Goal: Information Seeking & Learning: Learn about a topic

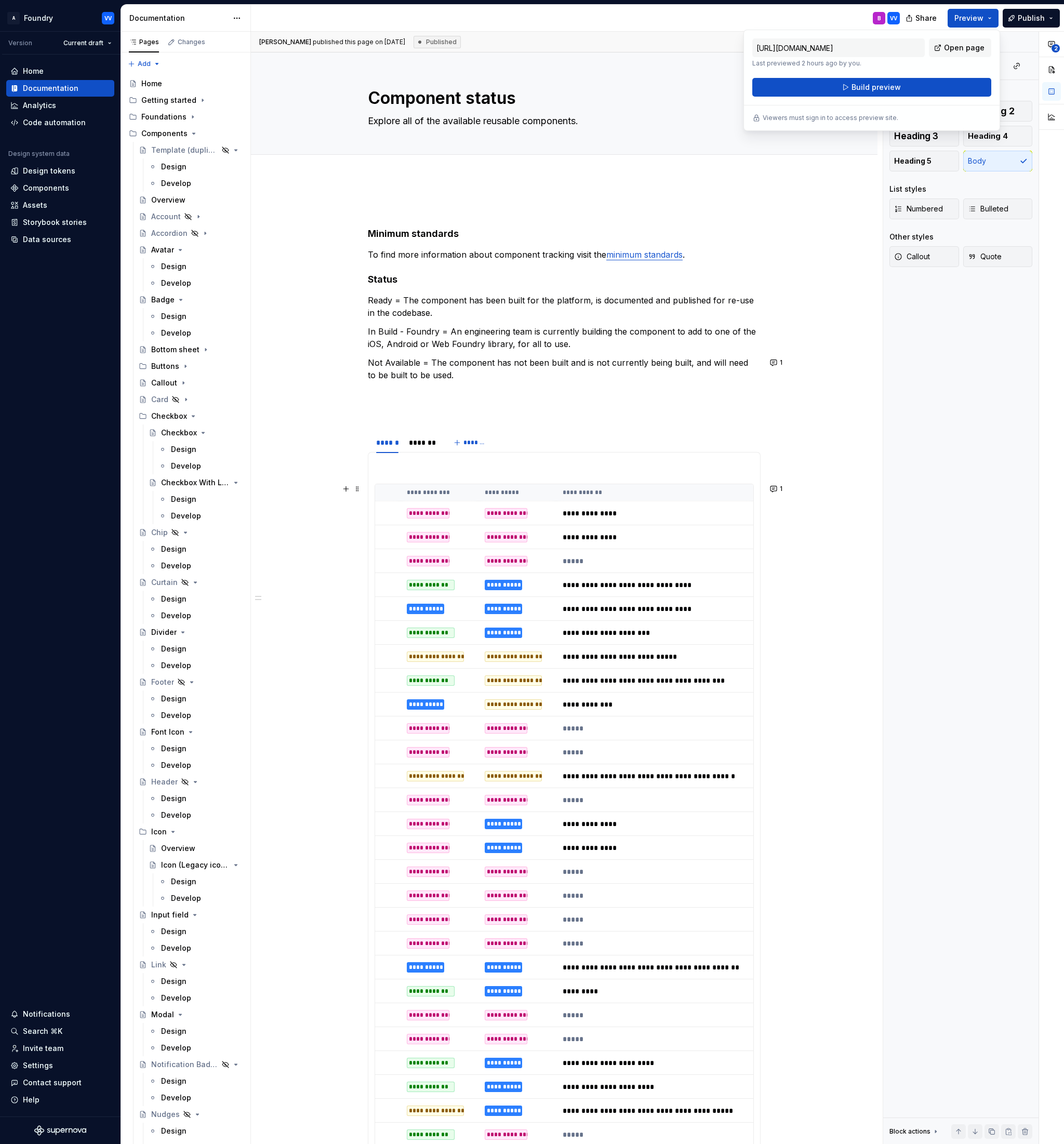
scroll to position [0, 186]
click at [716, 23] on div "B VV" at bounding box center [580, 18] width 658 height 27
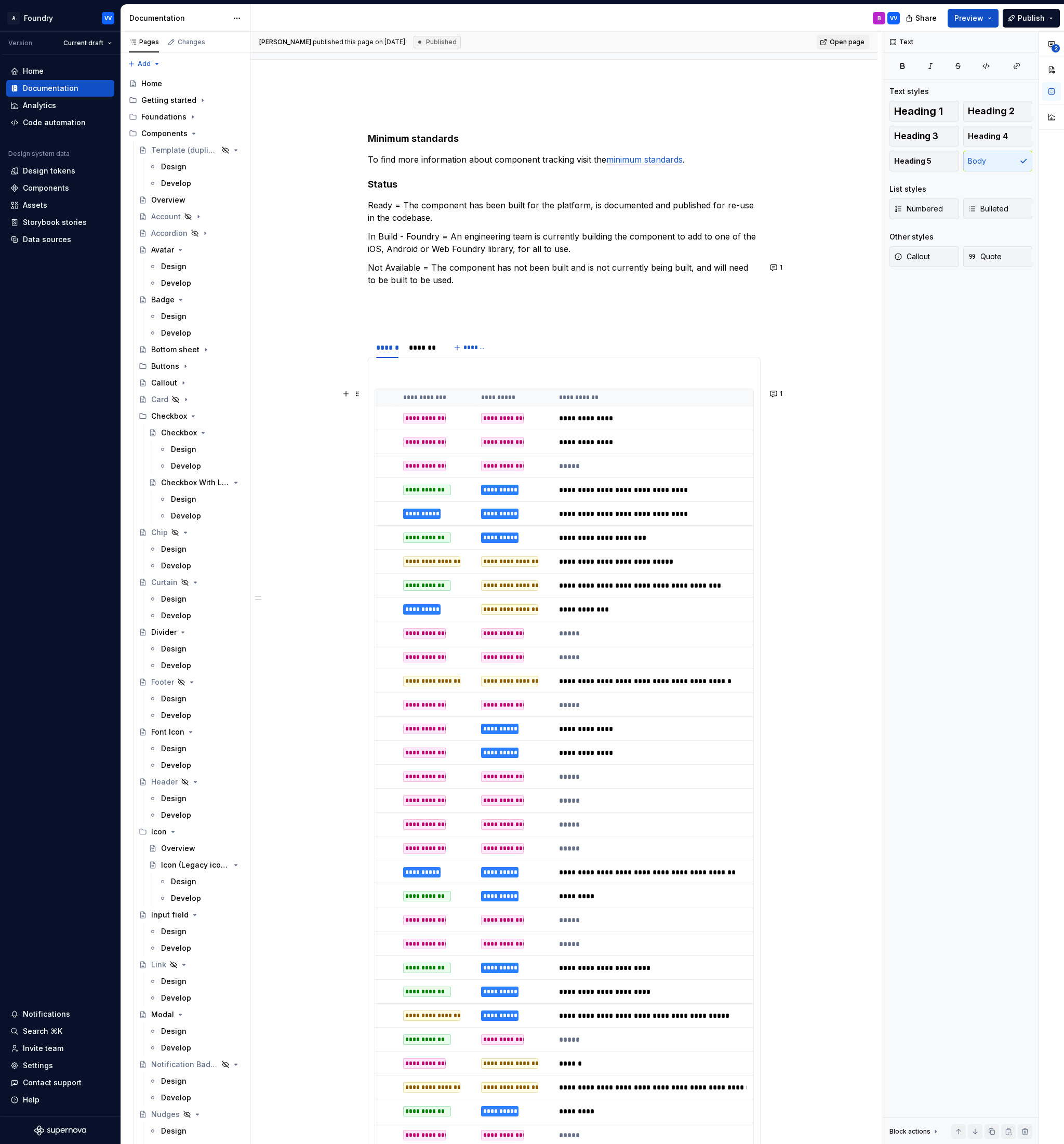
scroll to position [0, 0]
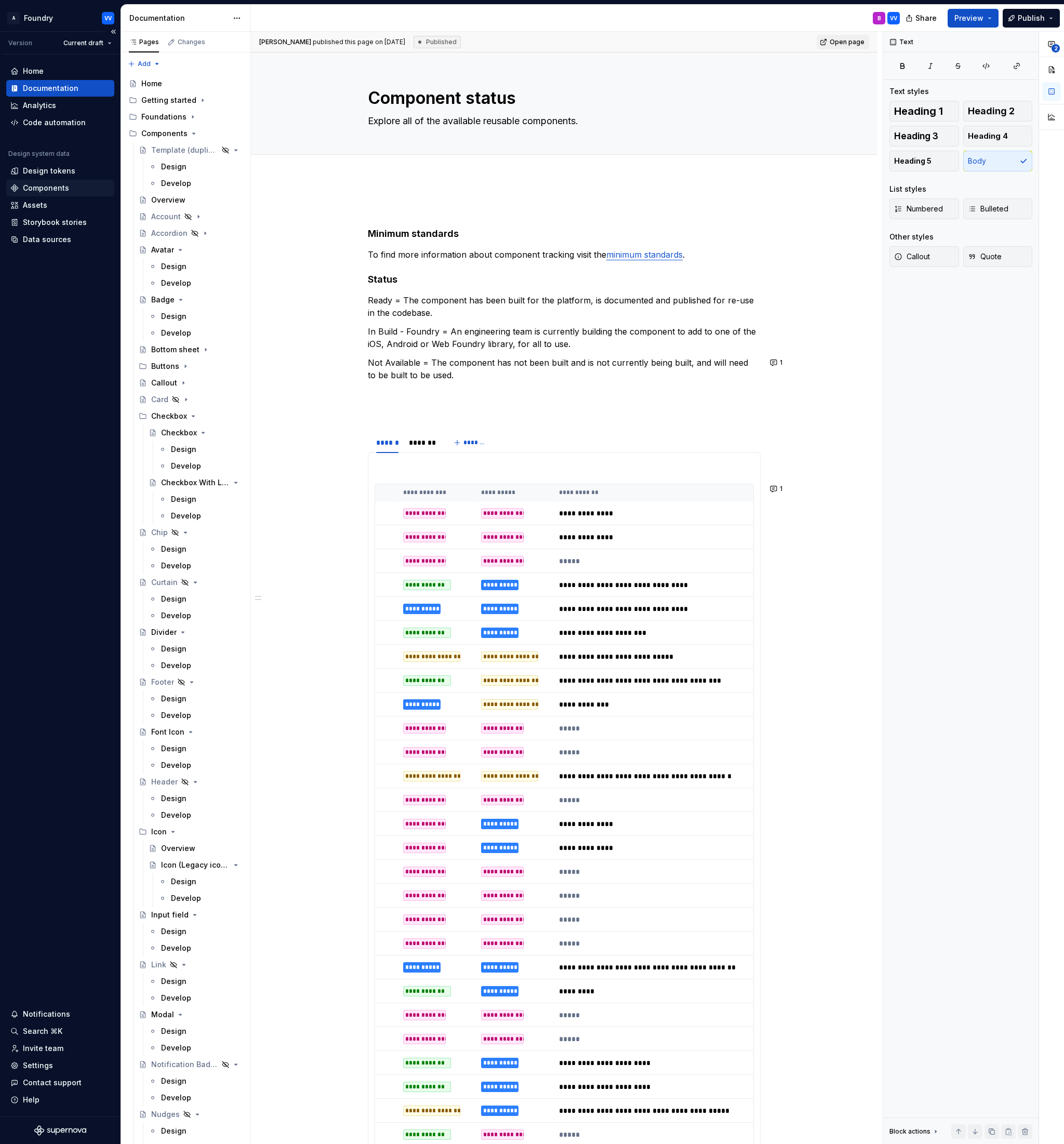
click at [45, 188] on div "Components" at bounding box center [46, 188] width 46 height 11
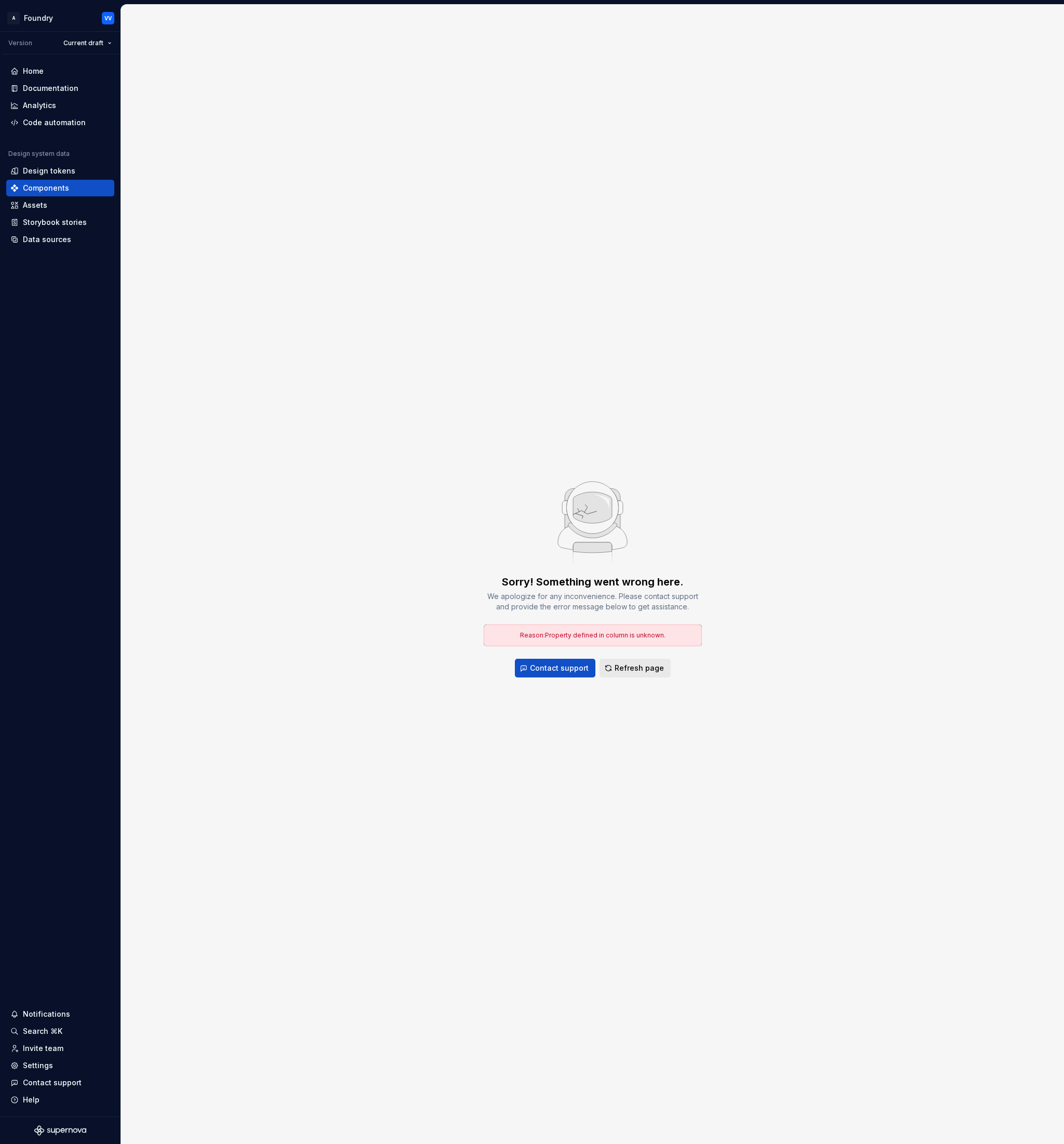
click at [624, 668] on span "Refresh page" at bounding box center [639, 668] width 49 height 11
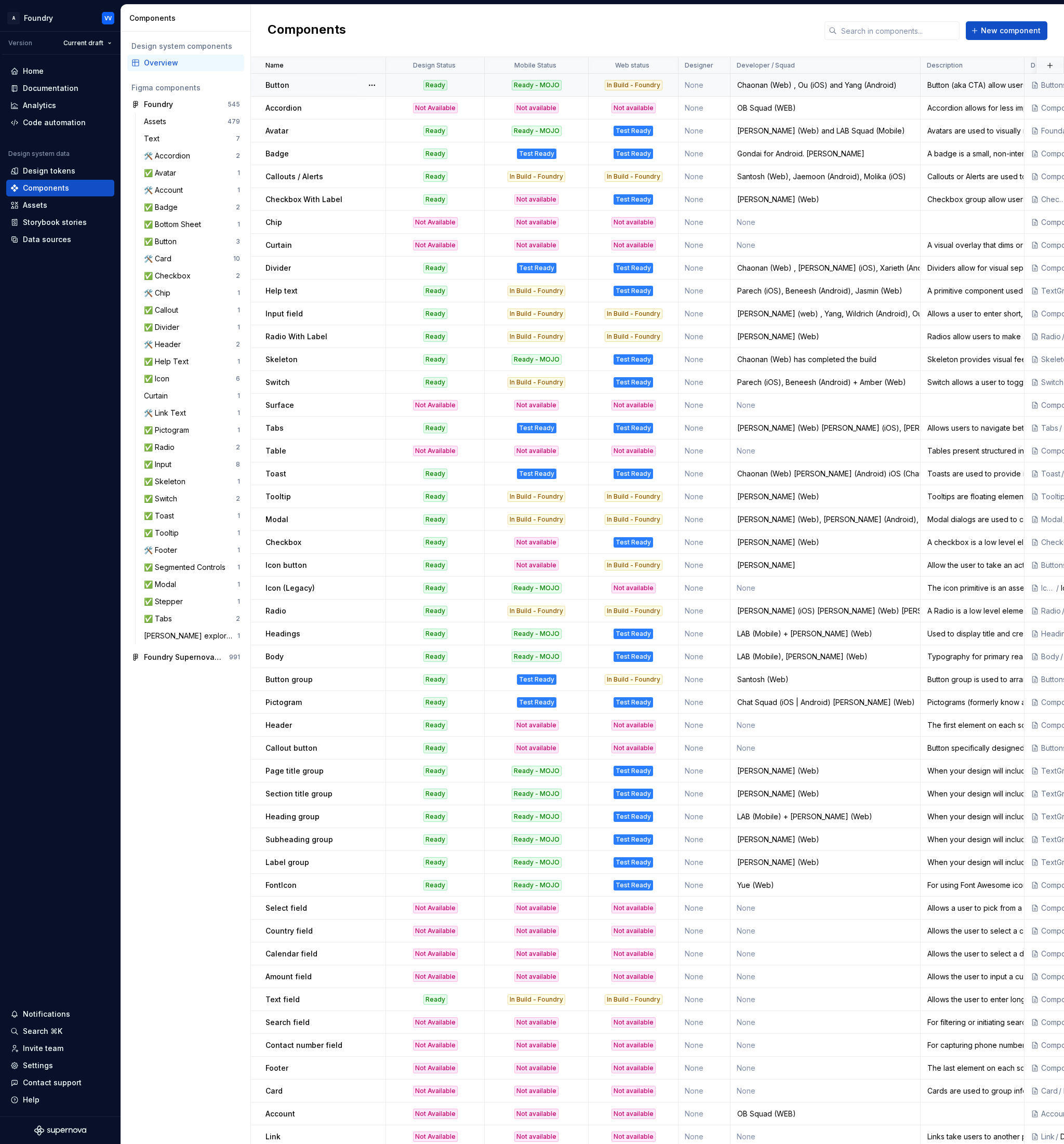
click at [279, 80] on p "Button" at bounding box center [277, 86] width 24 height 11
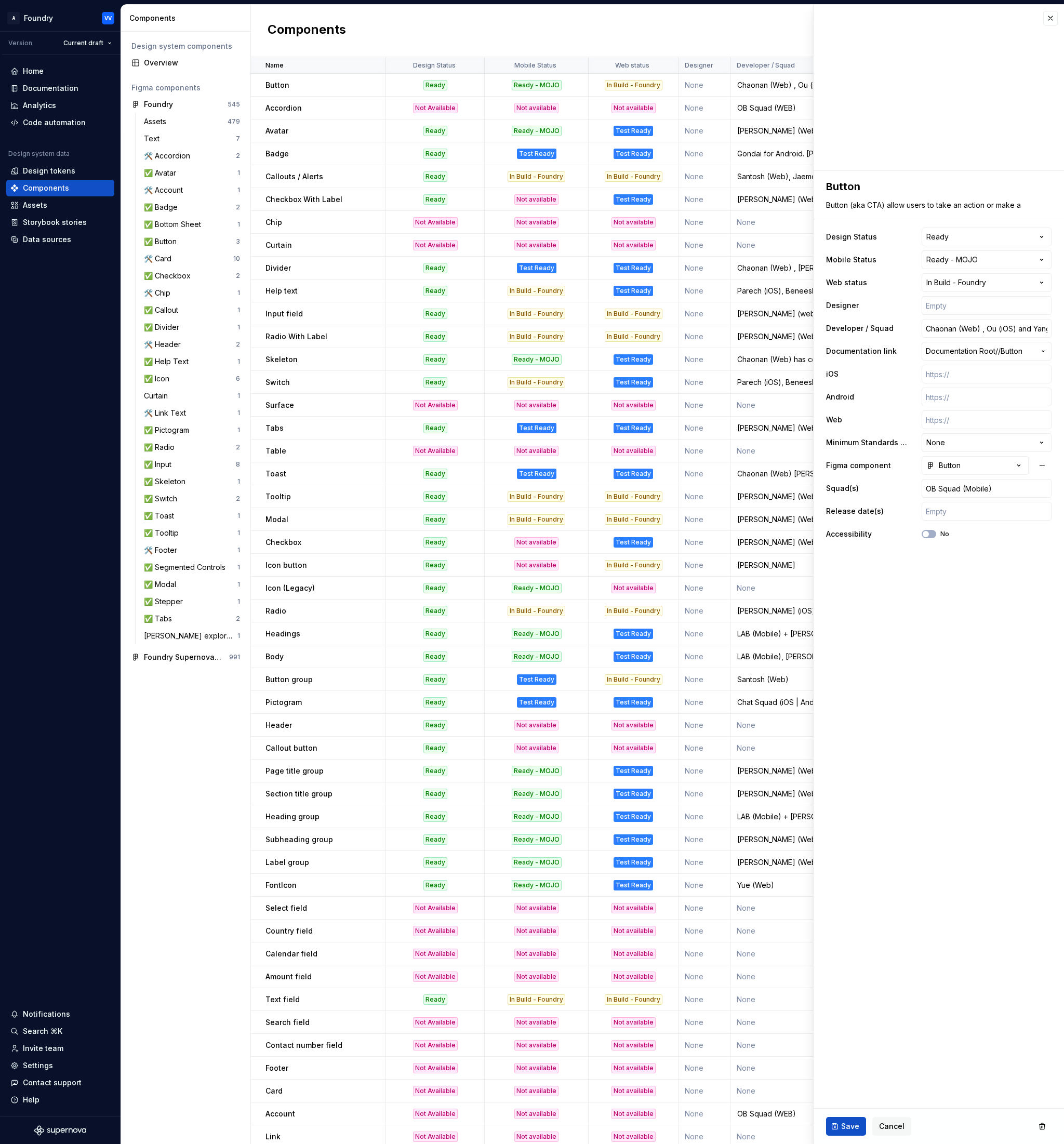
click at [1044, 446] on html "A Foundry VV Version Current draft Home Documentation Analytics Code automation…" at bounding box center [532, 572] width 1064 height 1144
click at [933, 642] on html "A Foundry VV Version Current draft Home Documentation Analytics Code automation…" at bounding box center [532, 572] width 1064 height 1144
click at [567, 36] on div "Components New component" at bounding box center [658, 30] width 813 height 53
click at [1053, 20] on button "button" at bounding box center [1051, 18] width 14 height 14
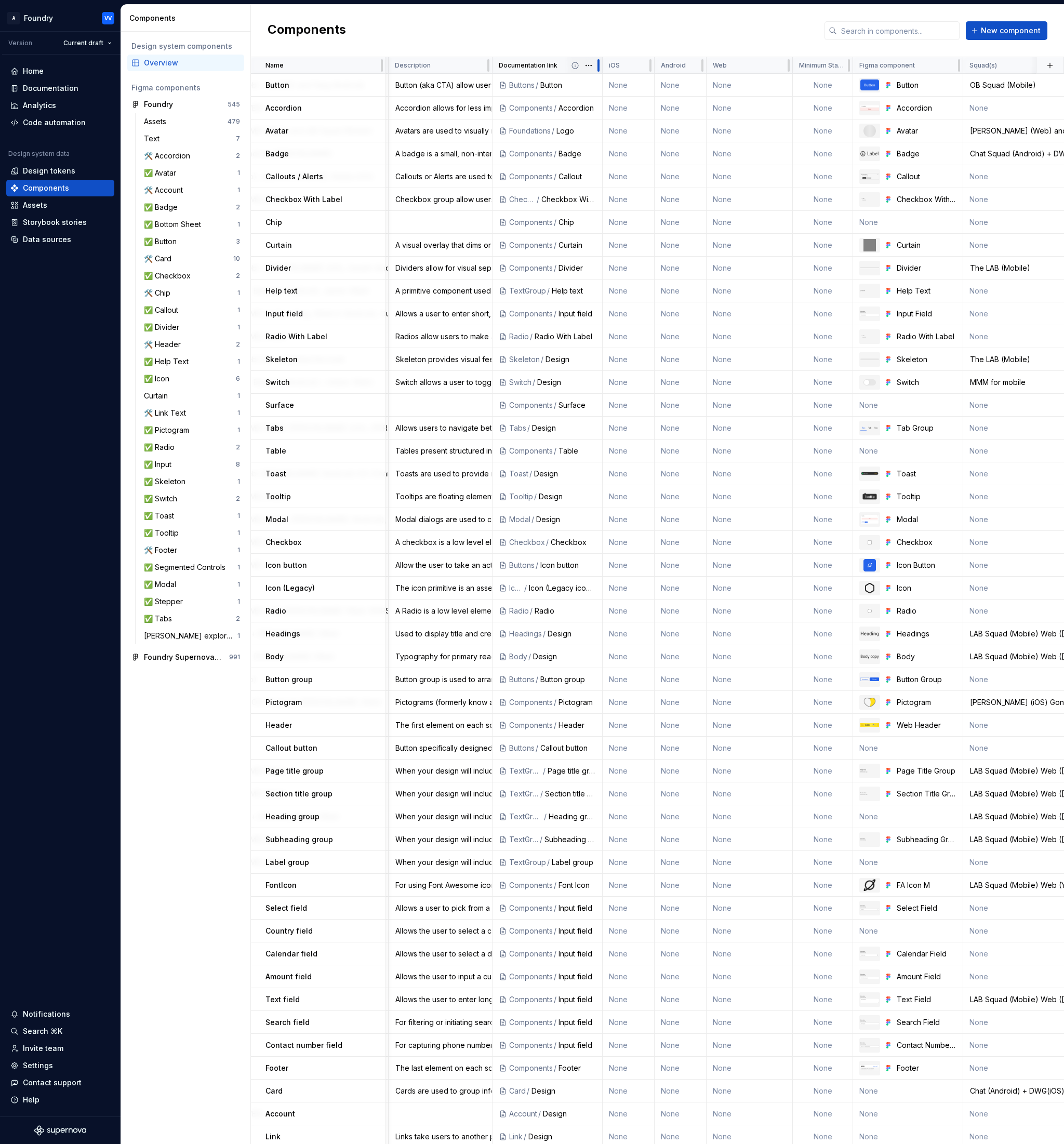
scroll to position [0, 531]
click at [630, 69] on icon at bounding box center [627, 65] width 8 height 8
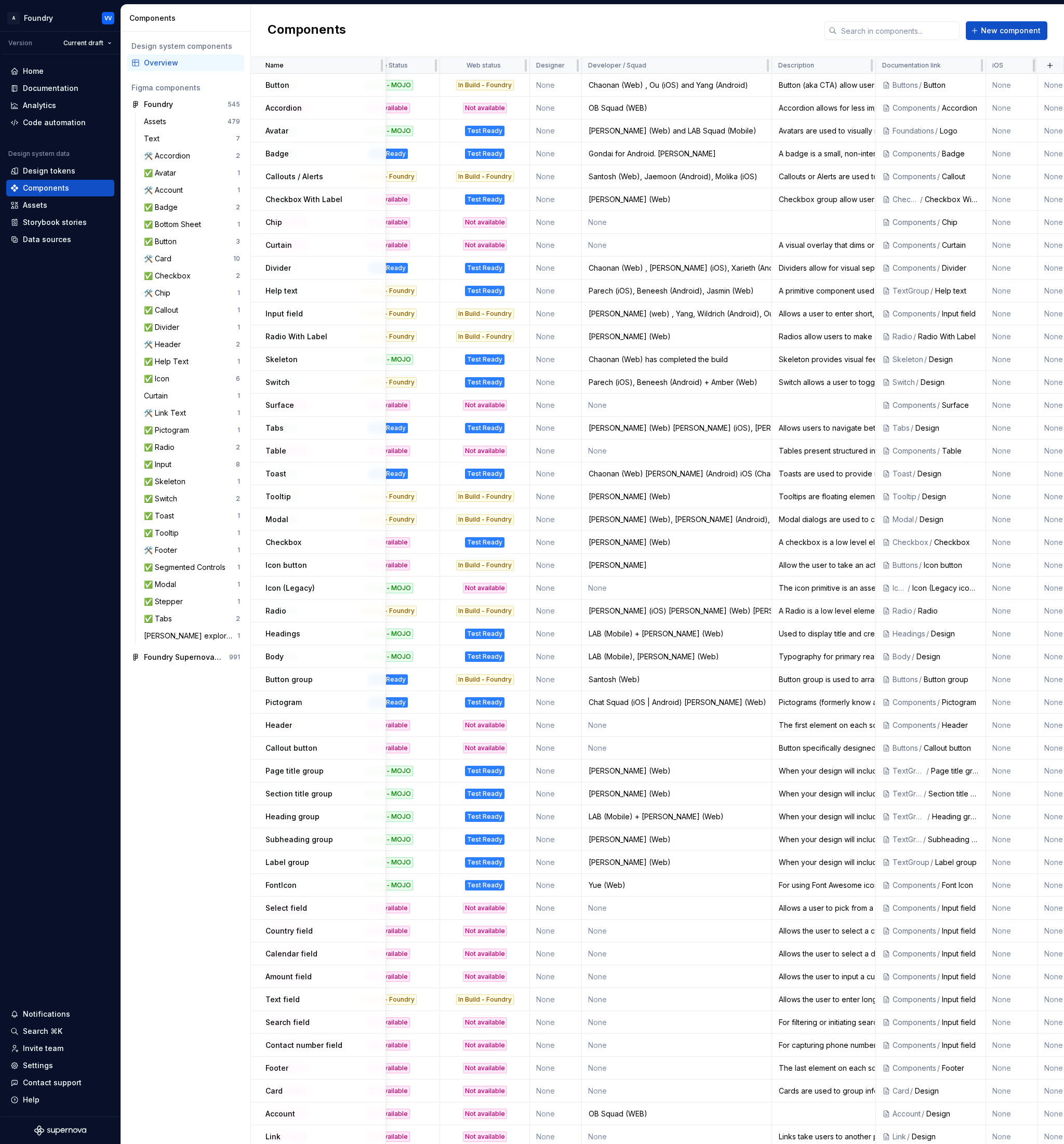
scroll to position [0, 0]
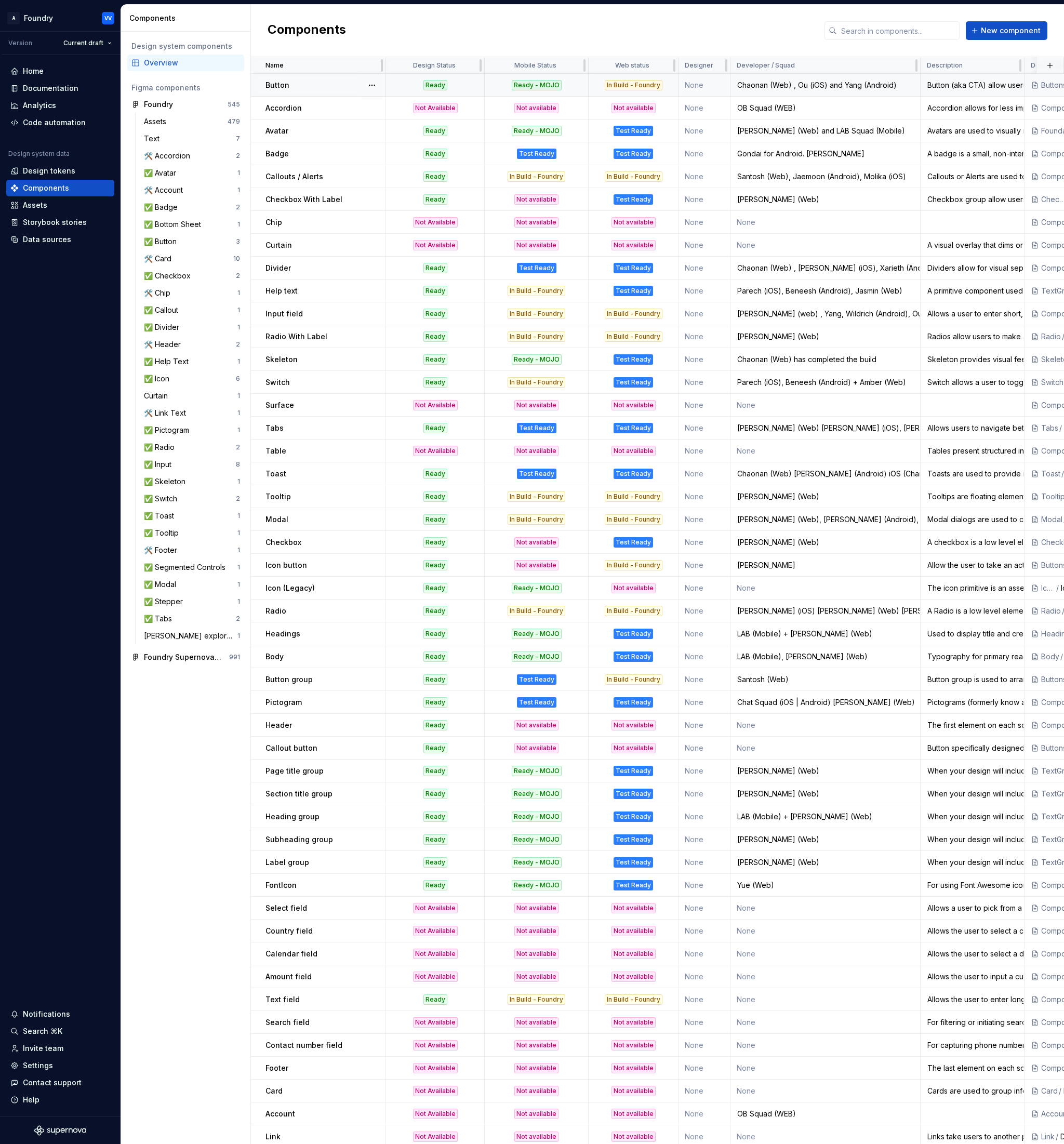
click at [279, 85] on p "Button" at bounding box center [277, 86] width 24 height 11
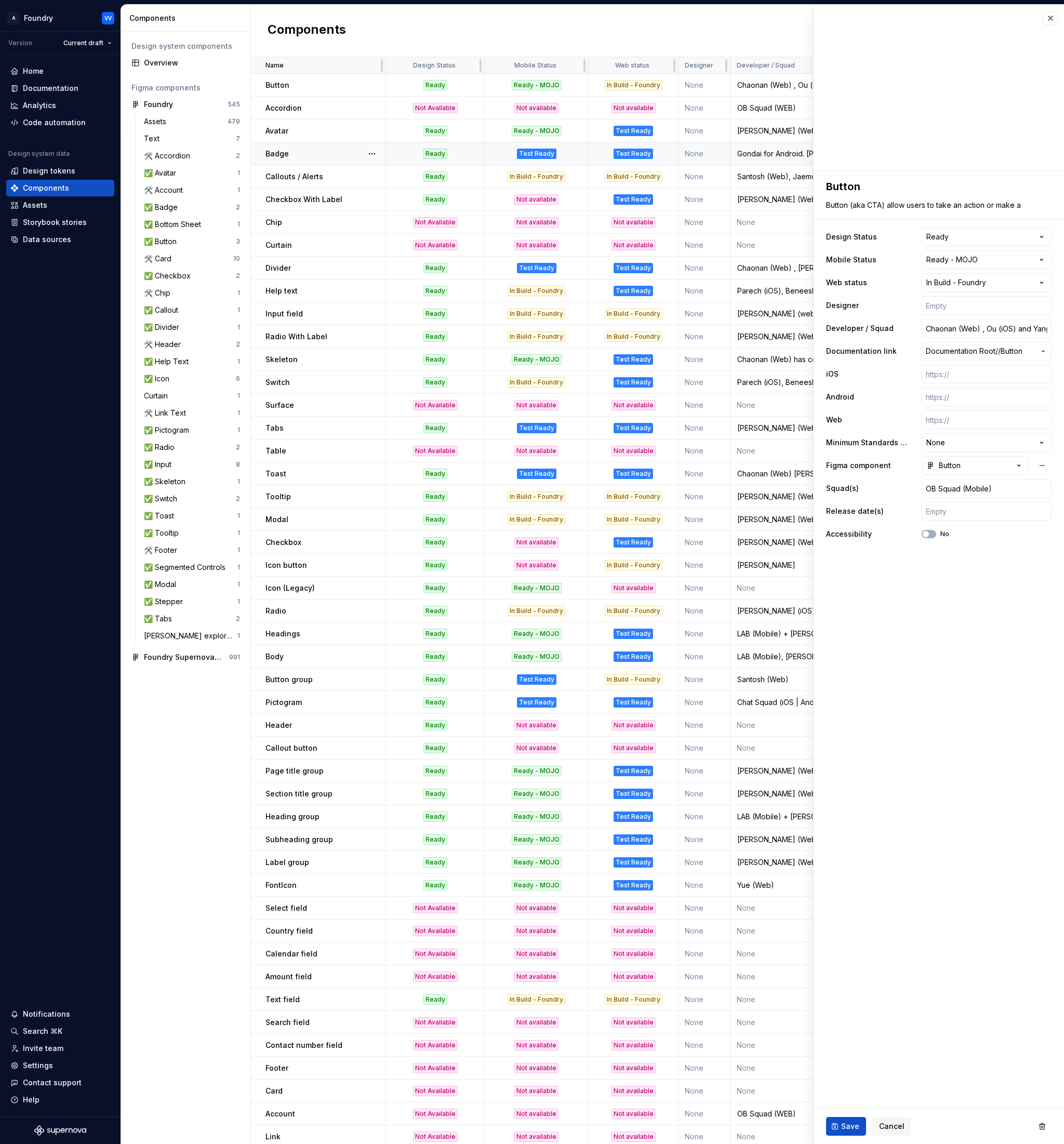
click at [661, 31] on div "Components New component" at bounding box center [658, 30] width 813 height 53
click at [1049, 18] on button "button" at bounding box center [1051, 18] width 14 height 14
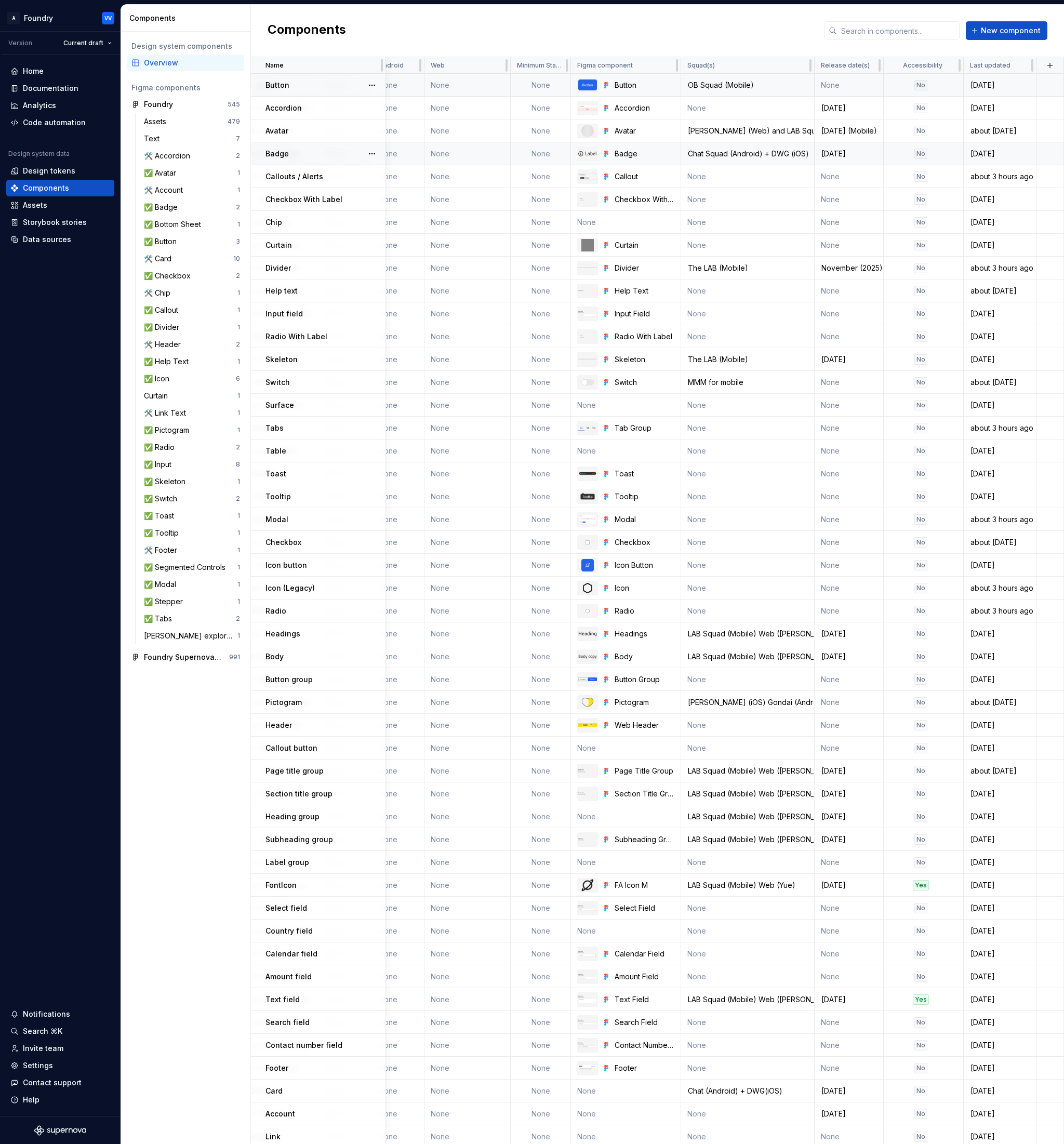
scroll to position [0, 814]
click at [43, 87] on div "Documentation" at bounding box center [51, 88] width 55 height 11
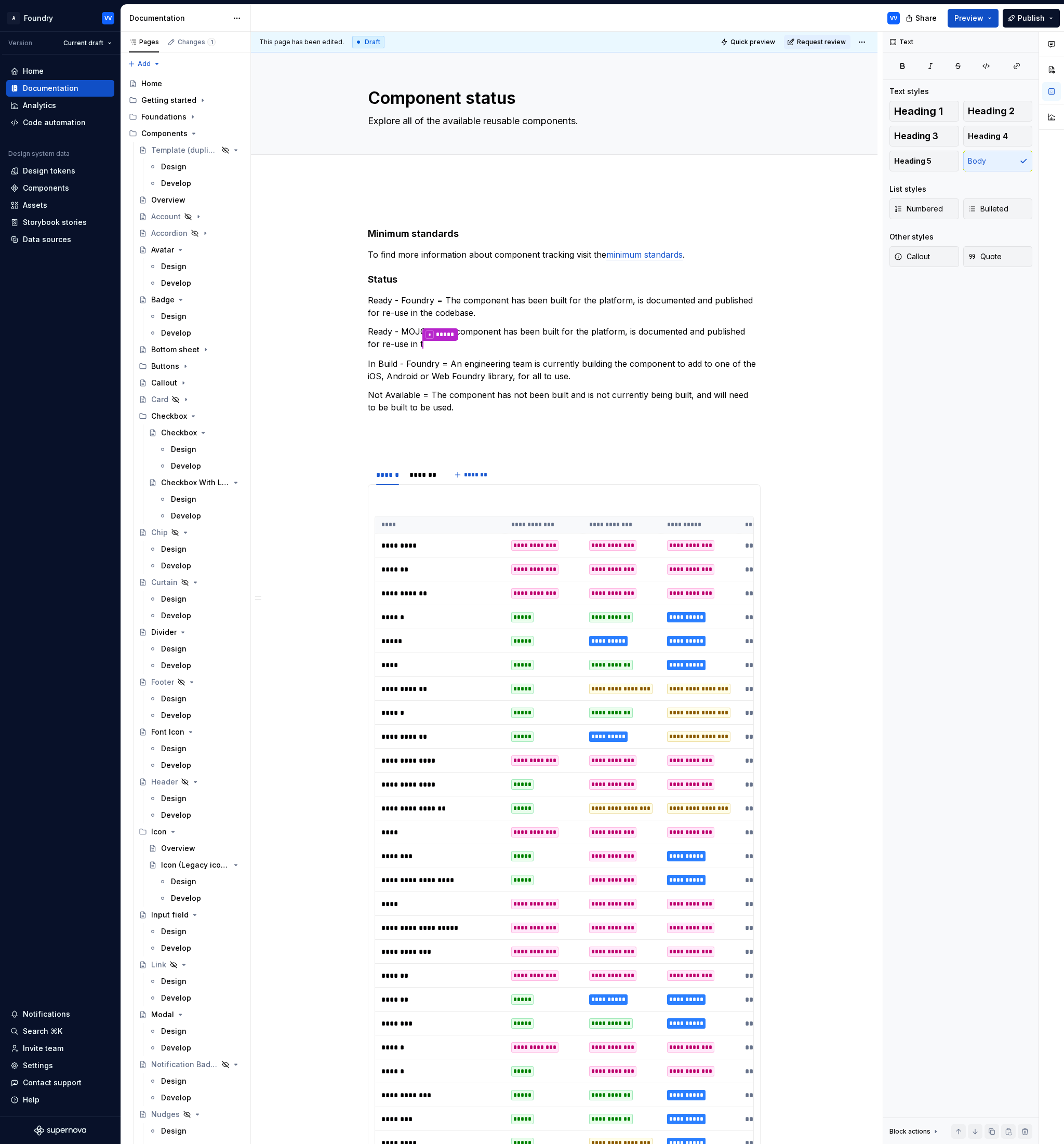
type textarea "*"
